Goal: Task Accomplishment & Management: Use online tool/utility

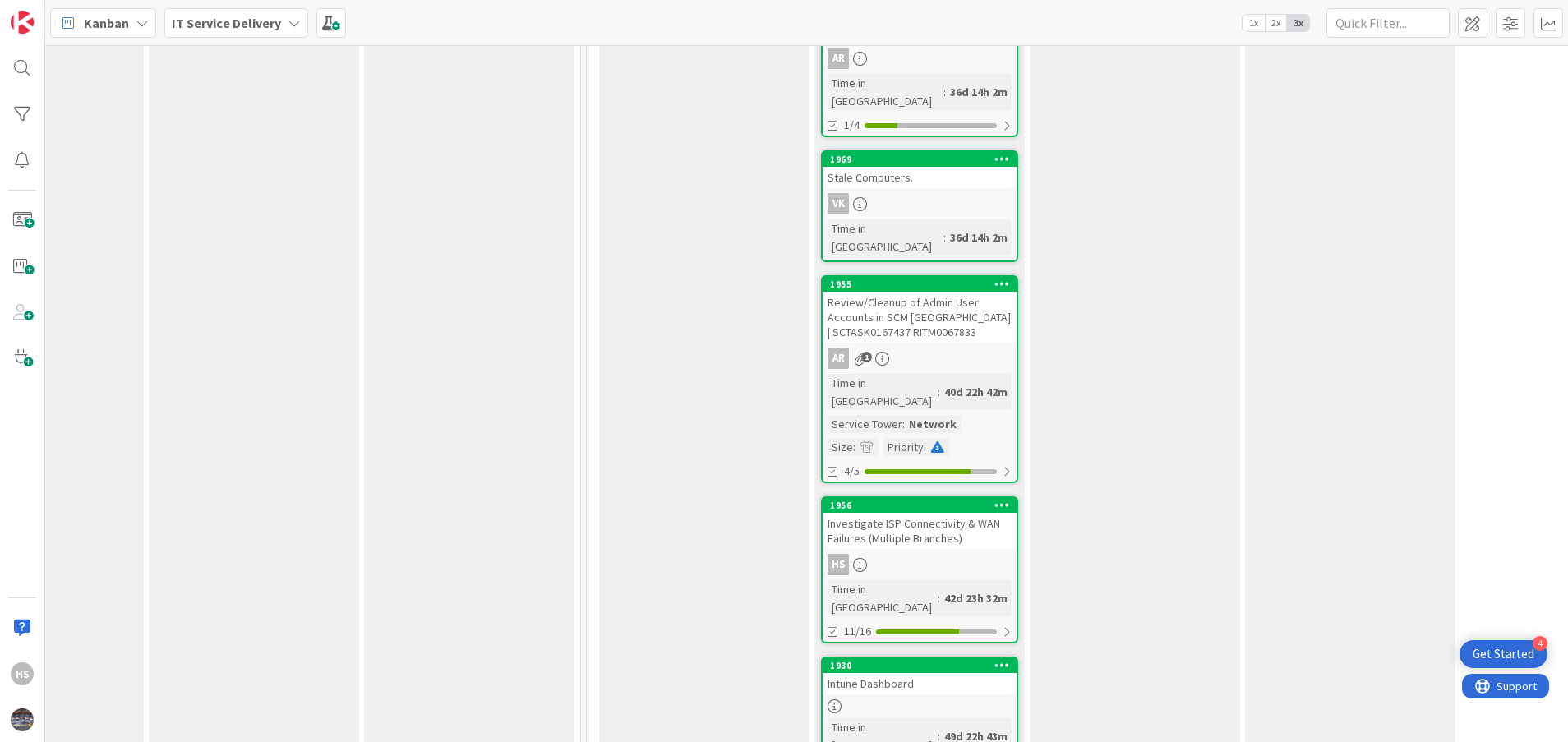
scroll to position [1921, 556]
click at [929, 554] on div "HS" at bounding box center [918, 564] width 194 height 21
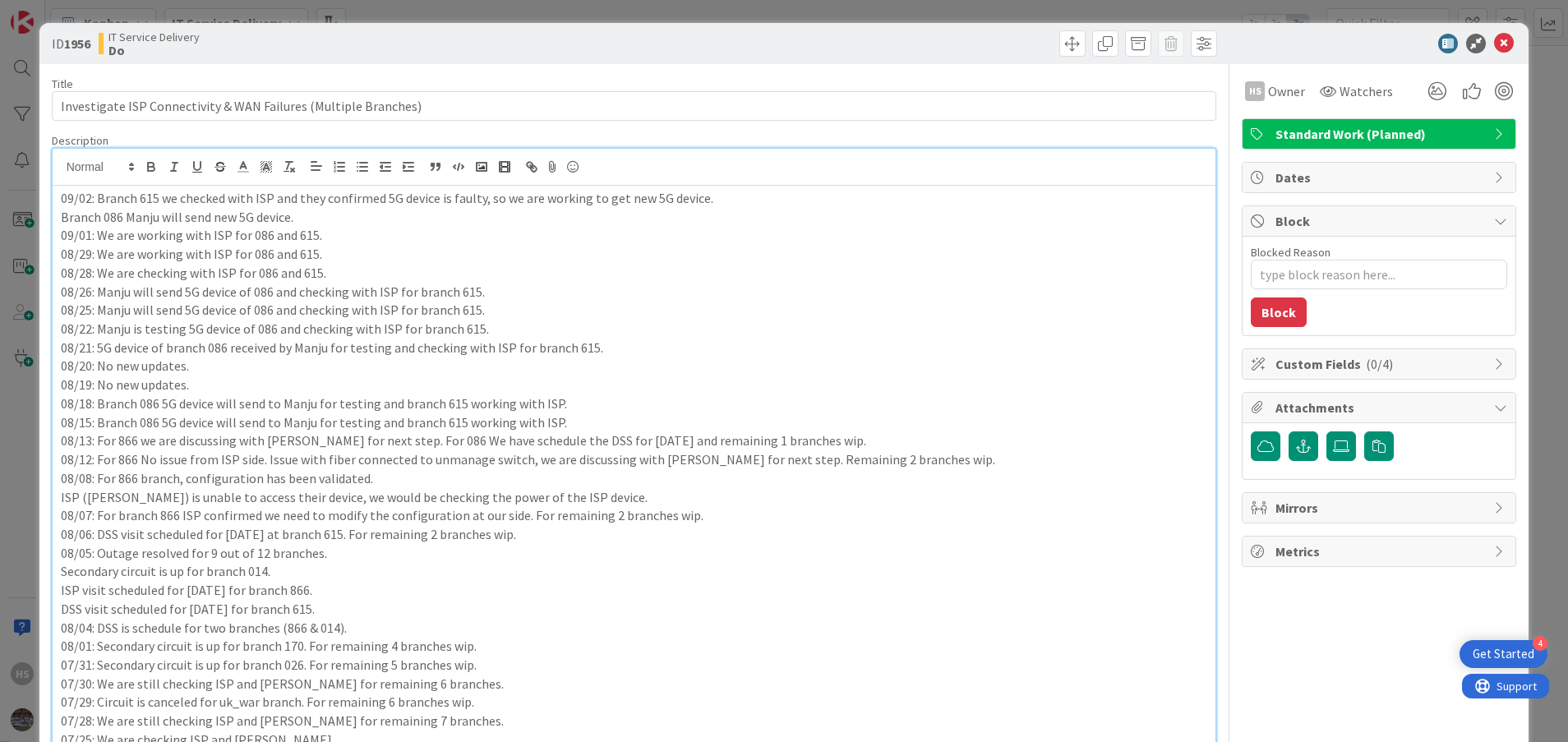
click at [60, 166] on div "09/02: Branch 615 we checked with ISP and they confirmed 5G device is faulty, s…" at bounding box center [634, 719] width 1163 height 1140
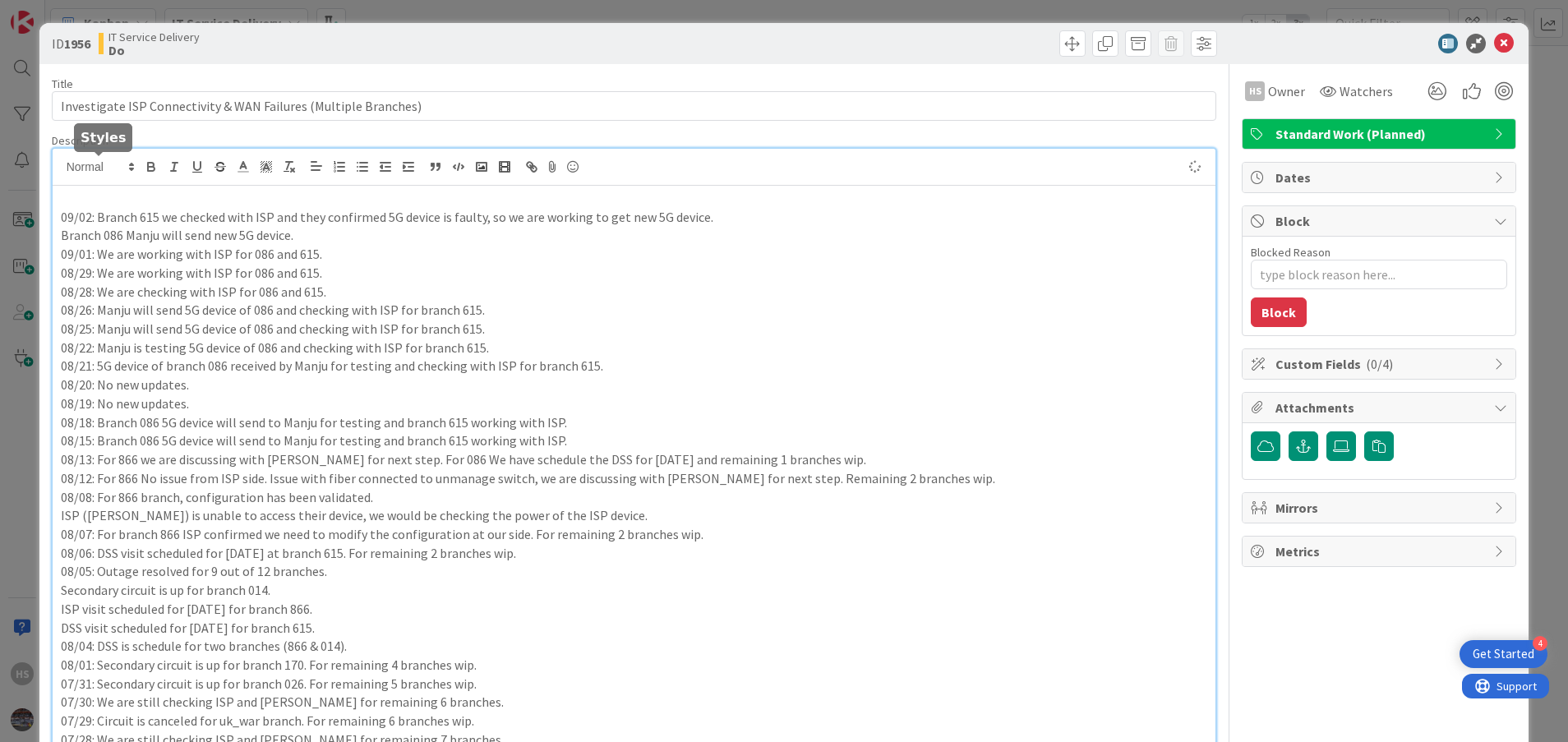
type textarea "x"
click at [1494, 45] on icon at bounding box center [1504, 44] width 20 height 20
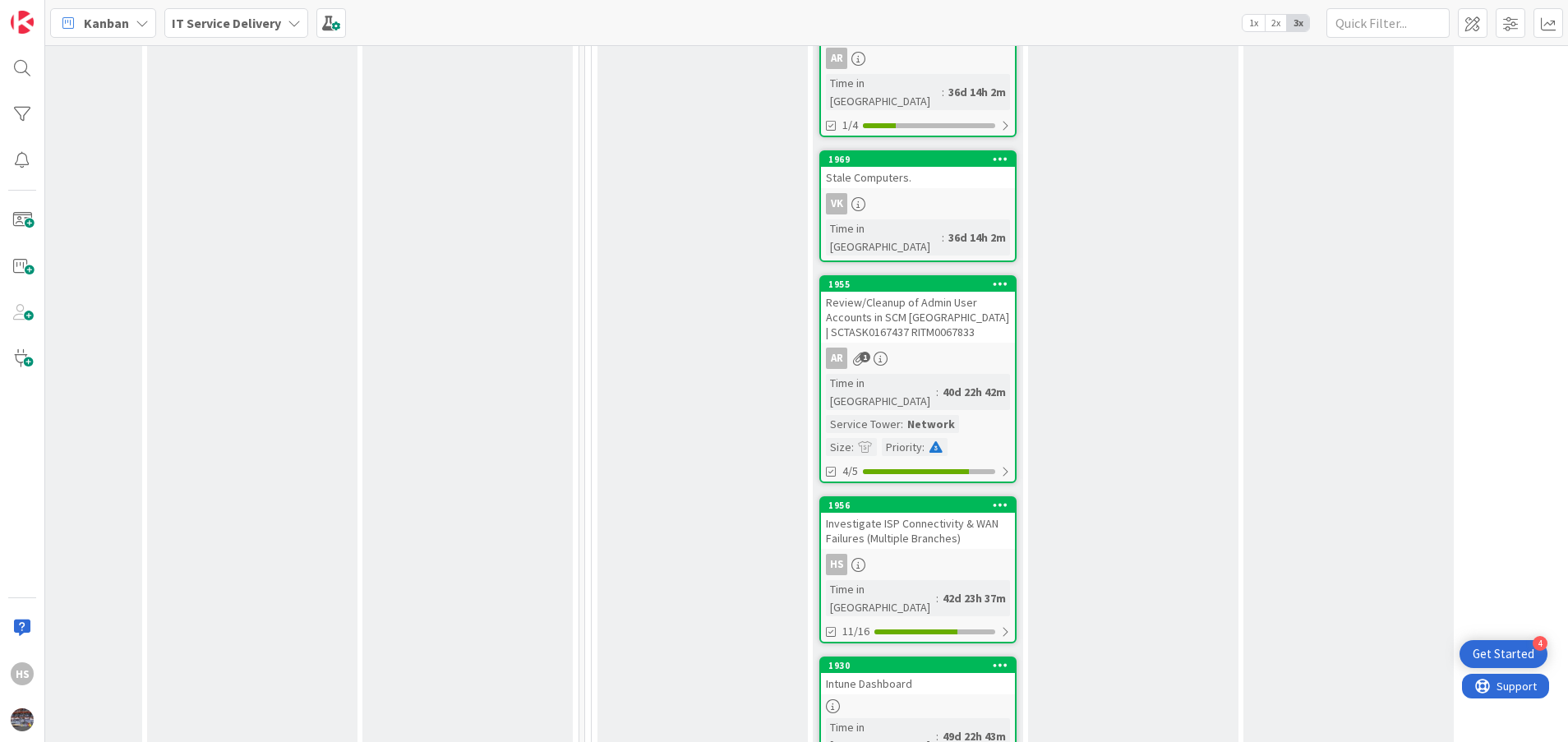
click at [894, 513] on div "Investigate ISP Connectivity & WAN Failures (Multiple Branches)" at bounding box center [918, 531] width 194 height 36
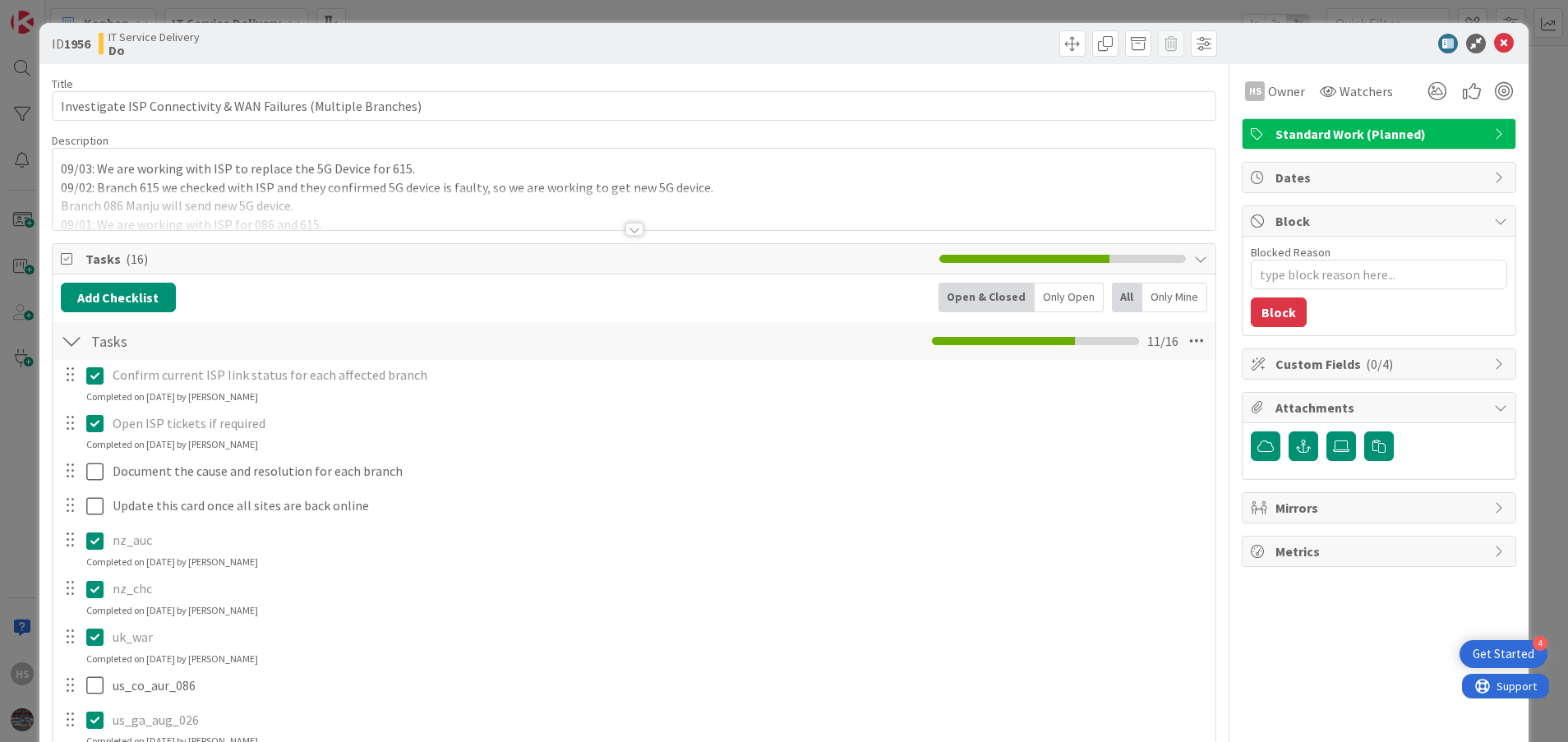
type textarea "x"
click at [1494, 34] on icon at bounding box center [1504, 44] width 20 height 20
